Goal: Task Accomplishment & Management: Manage account settings

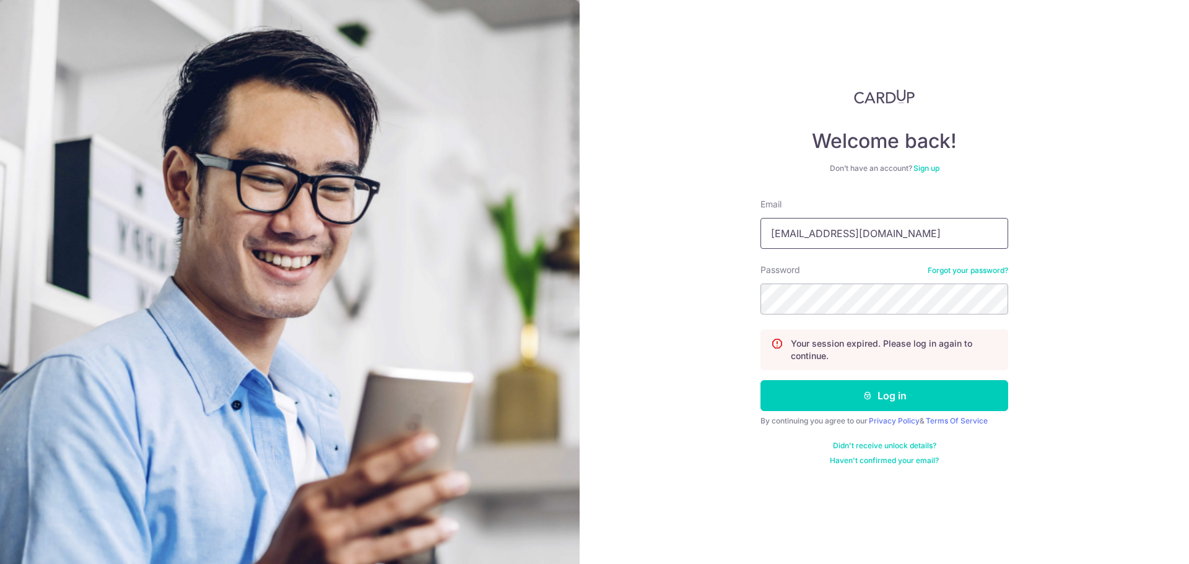
click at [884, 234] on input "[EMAIL_ADDRESS][DOMAIN_NAME]" at bounding box center [885, 233] width 248 height 31
type input "[EMAIL_ADDRESS][DOMAIN_NAME]"
click at [826, 399] on button "Log in" at bounding box center [885, 395] width 248 height 31
